Goal: Information Seeking & Learning: Learn about a topic

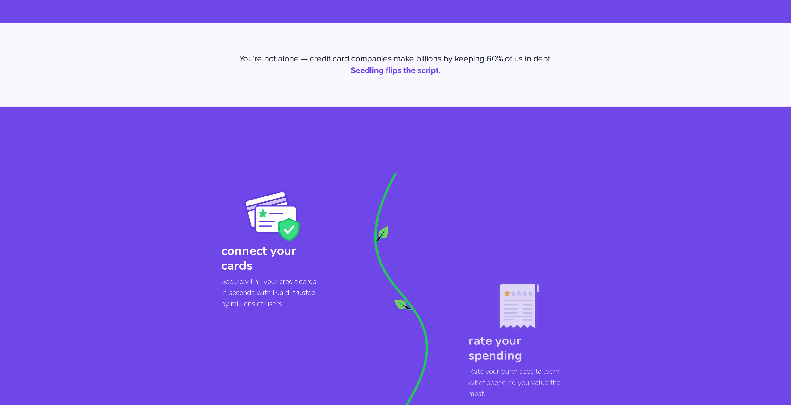
scroll to position [340, 0]
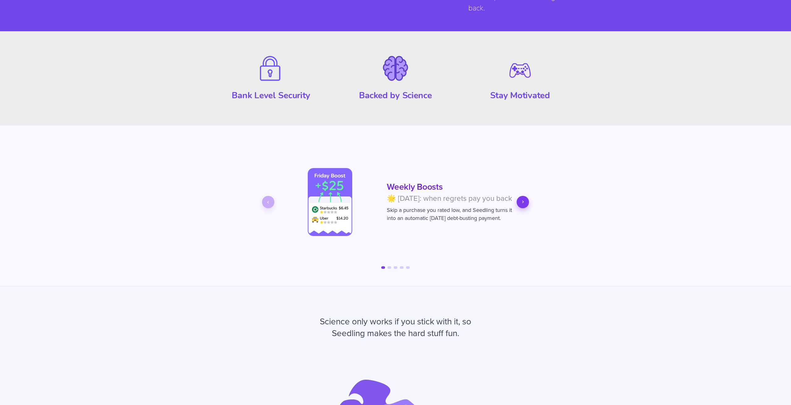
scroll to position [1051, 0]
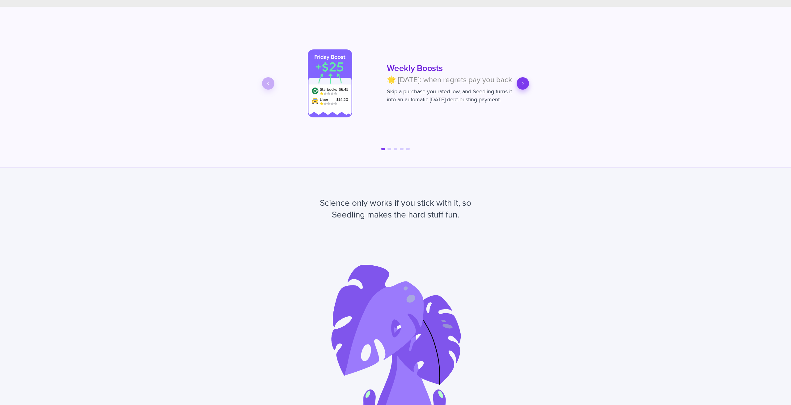
click at [524, 85] on icon "Next slide" at bounding box center [523, 84] width 6 height 6
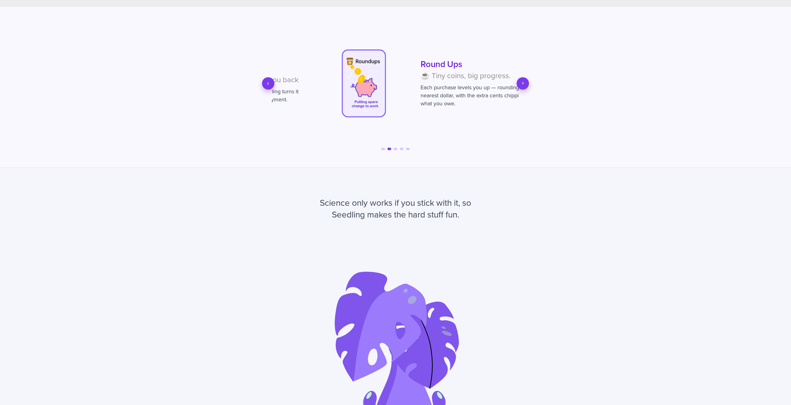
scroll to position [0, 247]
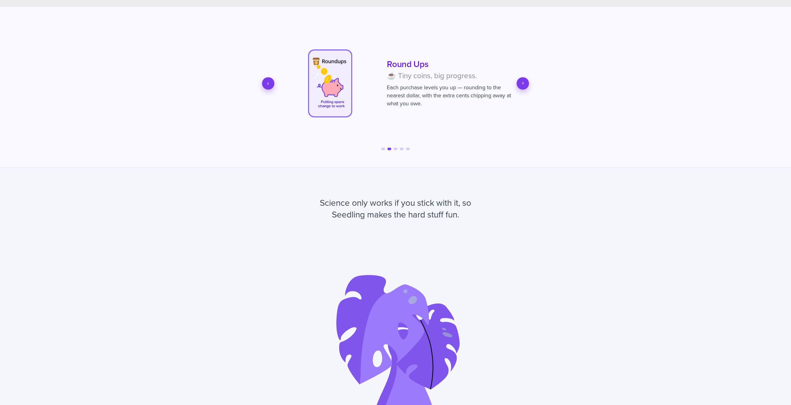
click at [524, 85] on icon "Next slide" at bounding box center [523, 84] width 6 height 6
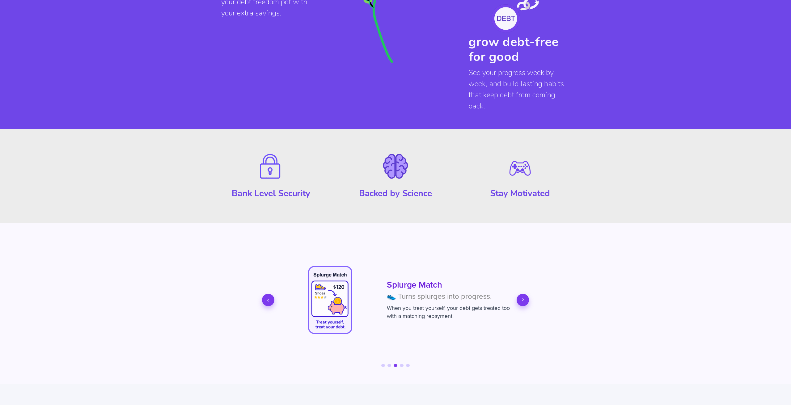
scroll to position [834, 0]
click at [527, 304] on button "Next slide" at bounding box center [523, 300] width 12 height 12
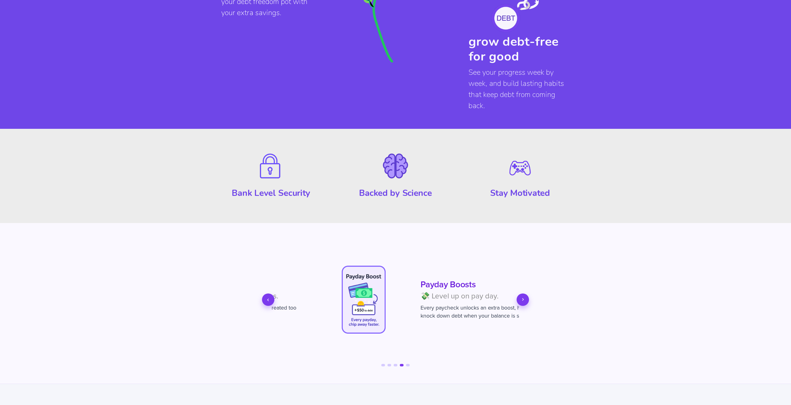
scroll to position [0, 742]
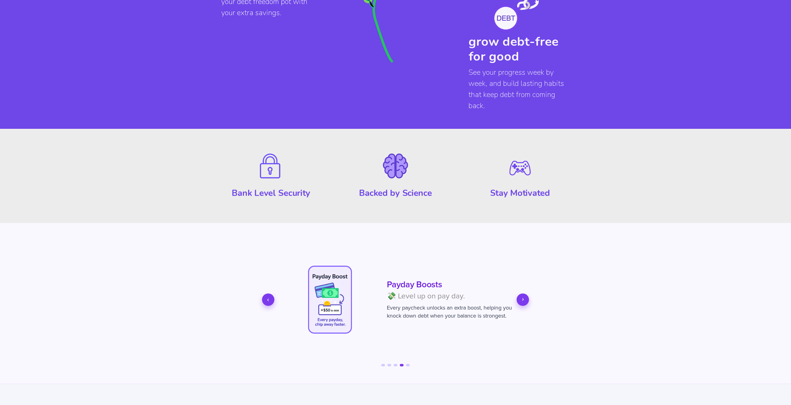
click at [527, 303] on button "Next slide" at bounding box center [523, 300] width 12 height 12
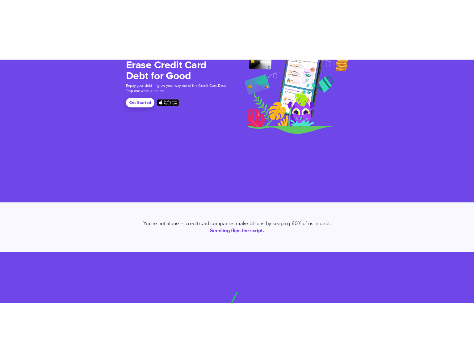
scroll to position [0, 0]
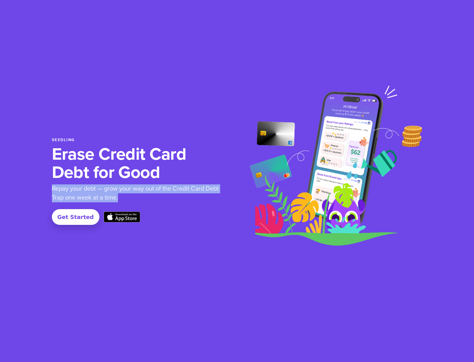
drag, startPoint x: 118, startPoint y: 197, endPoint x: 42, endPoint y: 192, distance: 75.9
click at [42, 192] on section "Seedling Erase Credit Card Debt for Good Repay your debt — grow your way out of…" at bounding box center [237, 181] width 474 height 362
copy p "Repay your debt — grow your way out of the Credit Card Debt Trap one week at a …"
click at [83, 190] on p "Repay your debt — grow your way out of the Credit Card Debt Trap one week at a …" at bounding box center [137, 193] width 171 height 18
